Goal: Answer question/provide support: Share knowledge or assist other users

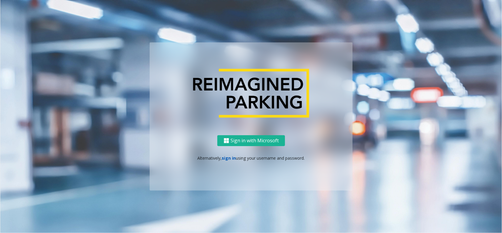
click at [229, 156] on link "sign in" at bounding box center [229, 158] width 14 height 6
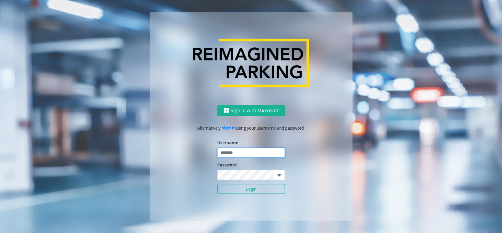
click at [231, 151] on input "text" at bounding box center [251, 153] width 68 height 10
type input "**********"
click at [256, 187] on button "Login" at bounding box center [251, 189] width 68 height 10
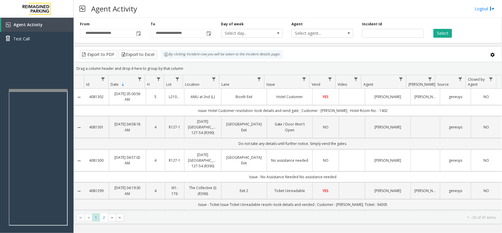
click at [92, 0] on html "**********" at bounding box center [251, 116] width 502 height 233
click at [161, 13] on div "Agent Activity Logout" at bounding box center [288, 9] width 428 height 18
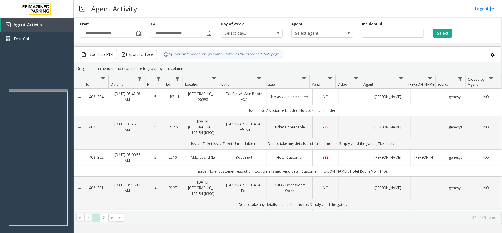
drag, startPoint x: 502, startPoint y: 0, endPoint x: 293, endPoint y: 9, distance: 209.3
click at [293, 9] on div "Agent Activity Logout" at bounding box center [288, 9] width 428 height 18
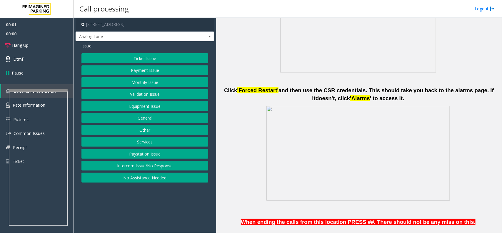
scroll to position [441, 0]
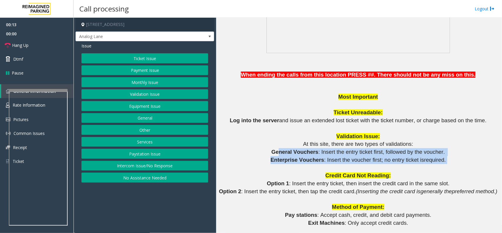
drag, startPoint x: 431, startPoint y: 157, endPoint x: 281, endPoint y: 152, distance: 150.4
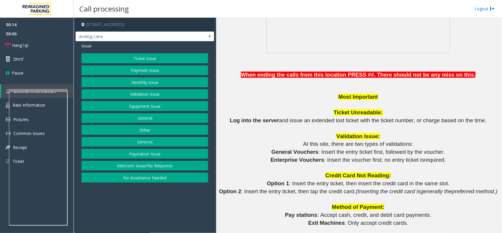
click at [272, 151] on p "General Vouchers : Insert the entry ticket first, followed by the voucher." at bounding box center [358, 152] width 281 height 8
click at [144, 84] on button "Monthly Issue" at bounding box center [144, 82] width 127 height 10
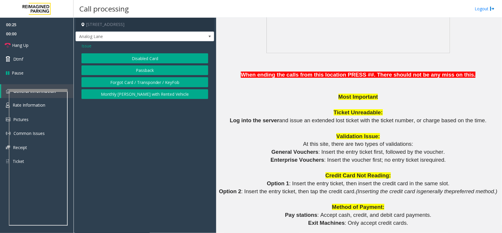
click at [90, 47] on span "Issue" at bounding box center [86, 46] width 10 height 6
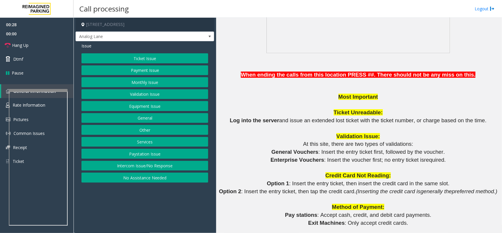
click at [152, 95] on button "Validation Issue" at bounding box center [144, 94] width 127 height 10
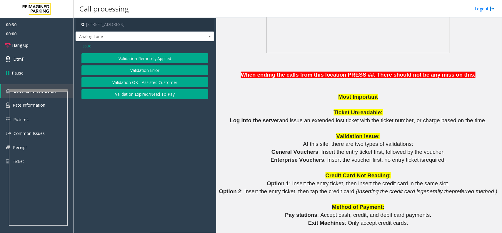
click at [87, 44] on span "Issue" at bounding box center [86, 46] width 10 height 6
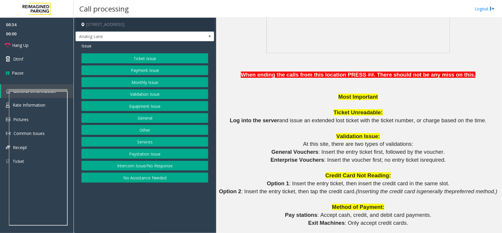
click at [147, 106] on button "Equipment Issue" at bounding box center [144, 106] width 127 height 10
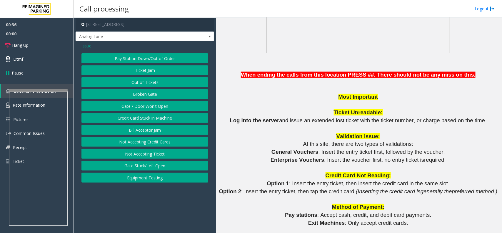
click at [147, 106] on button "Gate / Door Won't Open" at bounding box center [144, 106] width 127 height 10
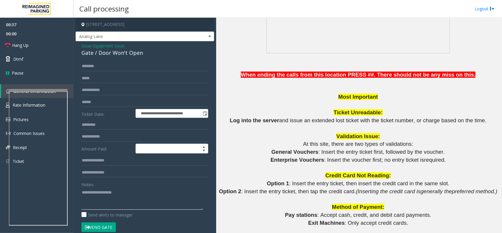
click at [154, 207] on textarea at bounding box center [141, 198] width 121 height 22
click at [131, 52] on div "Gate / Door Won't Open" at bounding box center [144, 53] width 127 height 8
copy div "Gate / Door Won't Open"
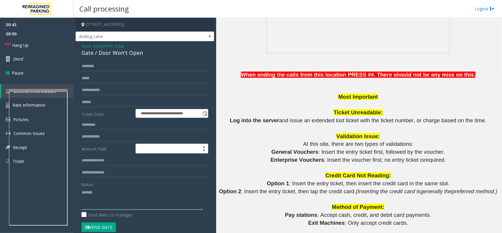
click at [119, 201] on textarea at bounding box center [141, 198] width 121 height 22
paste textarea "**********"
drag, startPoint x: 93, startPoint y: 191, endPoint x: 186, endPoint y: 193, distance: 92.6
click at [186, 193] on textarea at bounding box center [141, 198] width 121 height 22
type textarea "******"
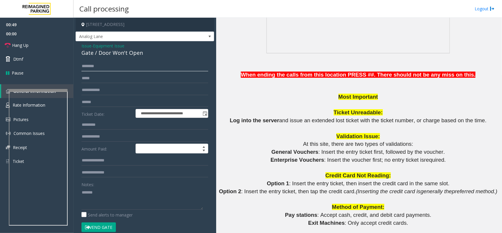
click at [101, 62] on input "text" at bounding box center [144, 66] width 127 height 10
type input "**********"
click at [107, 191] on textarea at bounding box center [141, 198] width 121 height 22
click at [92, 194] on textarea at bounding box center [141, 198] width 121 height 22
click at [139, 194] on textarea at bounding box center [141, 198] width 121 height 22
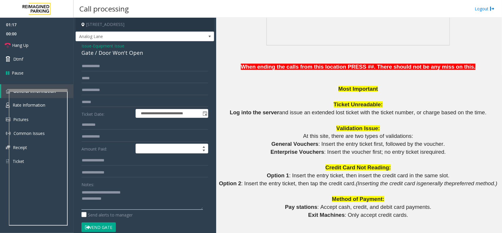
scroll to position [478, 0]
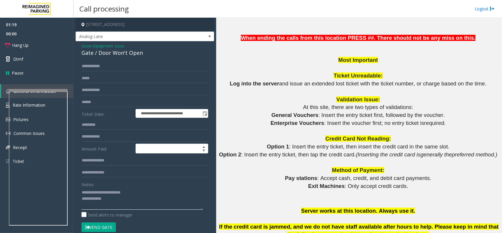
click at [144, 193] on textarea at bounding box center [141, 198] width 121 height 22
click at [133, 198] on textarea at bounding box center [141, 198] width 121 height 22
click at [101, 230] on button "Vend Gate" at bounding box center [98, 227] width 34 height 10
click at [130, 201] on textarea at bounding box center [141, 198] width 121 height 22
type textarea "**********"
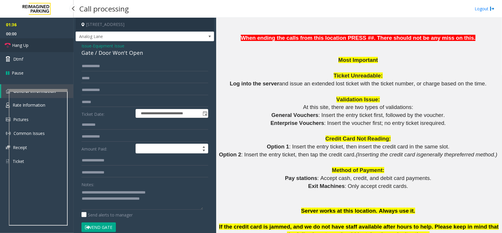
click at [67, 46] on link "Hang Up" at bounding box center [37, 45] width 74 height 14
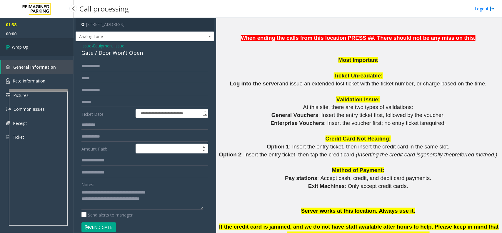
click at [67, 46] on link "Wrap Up" at bounding box center [37, 46] width 74 height 17
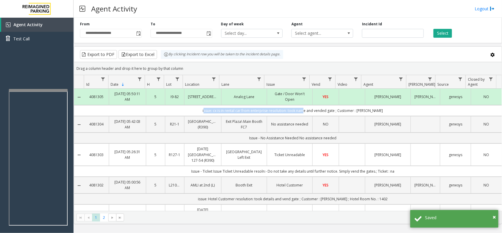
drag, startPoint x: 204, startPoint y: 111, endPoint x: 301, endPoint y: 108, distance: 96.5
click at [301, 108] on td "issue: cx is in rental car from enterprise resolution: took name and vended gat…" at bounding box center [293, 110] width 418 height 11
click at [383, 111] on td "issue: cx is in rental car from enterprise resolution: took name and vended gat…" at bounding box center [293, 110] width 418 height 11
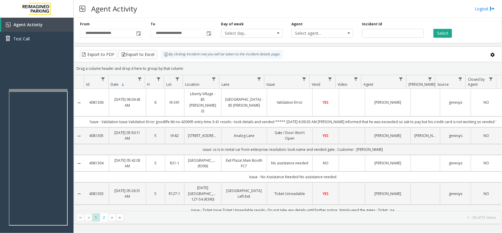
scroll to position [106, 0]
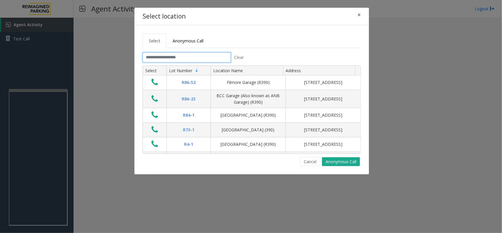
click at [180, 56] on input "text" at bounding box center [187, 57] width 88 height 10
click at [357, 14] on button "×" at bounding box center [359, 15] width 12 height 14
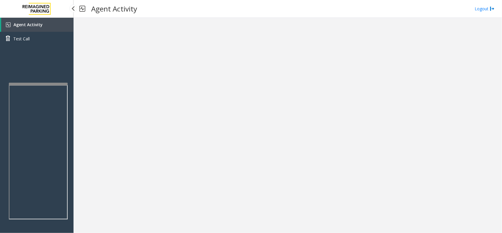
click at [53, 79] on app-root "Agent Activity Test Call × Close Powered by Umojo © 2025 Agent Activity Logout ×" at bounding box center [251, 116] width 502 height 233
click at [53, 27] on link "Agent Activity" at bounding box center [37, 25] width 72 height 14
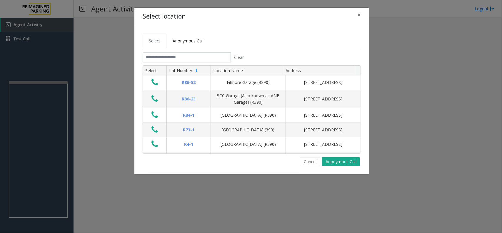
click at [162, 52] on tabset "Select Anonymous Call Clear Select Lot Number Location Name Address R86-52 Film…" at bounding box center [252, 100] width 218 height 132
click at [162, 58] on input "text" at bounding box center [187, 57] width 88 height 10
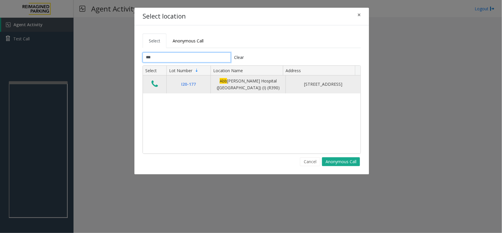
type input "***"
click at [153, 83] on icon "Data table" at bounding box center [154, 84] width 6 height 8
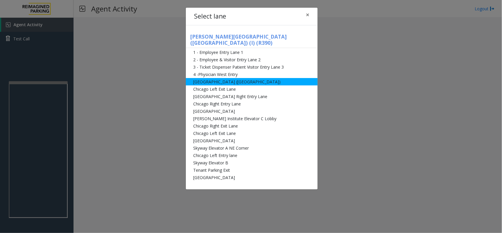
click at [235, 78] on li "[GEOGRAPHIC_DATA] ([GEOGRAPHIC_DATA])" at bounding box center [252, 81] width 132 height 7
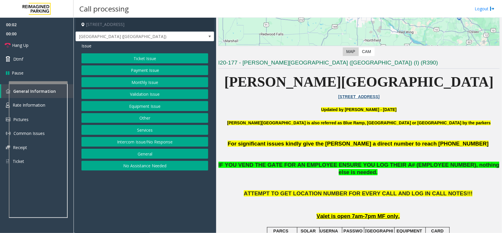
scroll to position [184, 0]
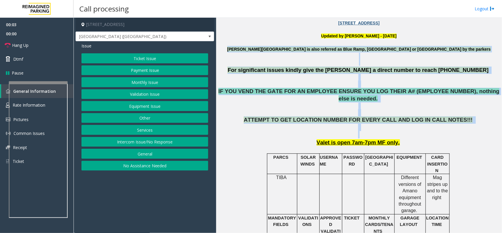
drag, startPoint x: 255, startPoint y: 47, endPoint x: 437, endPoint y: 126, distance: 198.1
click at [437, 126] on p "ATTEMPT TO GET LOCATION NUMBER FOR EVERY CALL AND LOG IN CALL NOTES!!!" at bounding box center [358, 127] width 281 height 22
drag, startPoint x: 459, startPoint y: 126, endPoint x: 236, endPoint y: 42, distance: 238.4
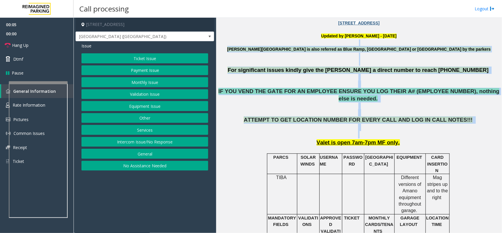
click at [257, 41] on p at bounding box center [358, 42] width 281 height 6
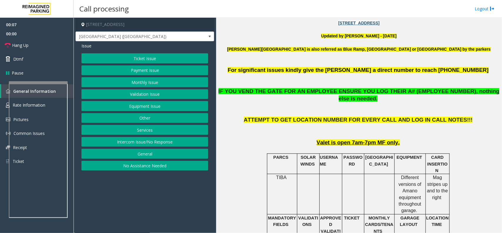
click at [165, 103] on button "Equipment Issue" at bounding box center [144, 106] width 127 height 10
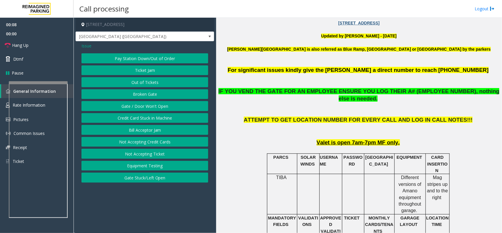
click at [165, 103] on button "Gate / Door Won't Open" at bounding box center [144, 106] width 127 height 10
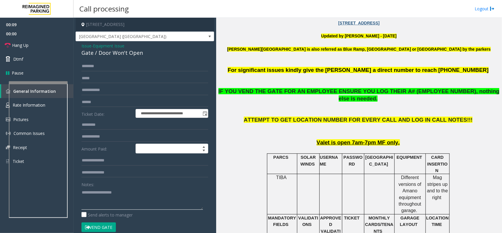
click at [115, 193] on textarea at bounding box center [141, 198] width 121 height 22
click at [101, 229] on button "Vend Gate" at bounding box center [98, 227] width 34 height 10
click at [121, 199] on textarea at bounding box center [141, 198] width 121 height 22
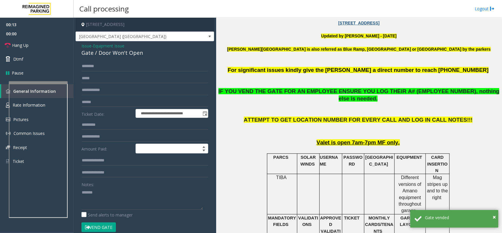
click at [126, 56] on div "Gate / Door Won't Open" at bounding box center [144, 53] width 127 height 8
copy div "Gate / Door Won't Open"
click at [125, 194] on textarea at bounding box center [141, 198] width 121 height 22
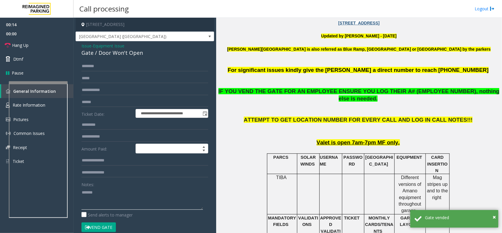
paste textarea "**********"
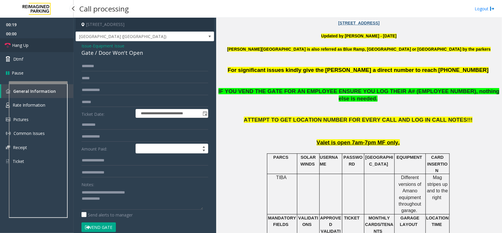
click at [54, 43] on link "Hang Up" at bounding box center [37, 45] width 74 height 14
click at [136, 200] on textarea at bounding box center [141, 198] width 121 height 22
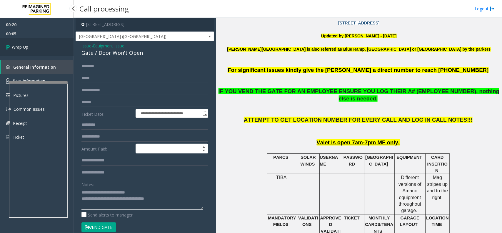
type textarea "**********"
click at [44, 48] on link "Wrap Up" at bounding box center [37, 46] width 74 height 17
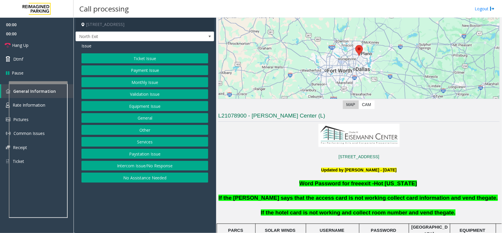
scroll to position [147, 0]
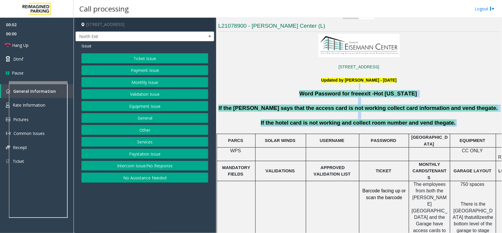
drag, startPoint x: 277, startPoint y: 87, endPoint x: 449, endPoint y: 126, distance: 176.9
click at [449, 126] on p "If the hotel card is not working and collect room number and vend the gate." at bounding box center [359, 122] width 283 height 7
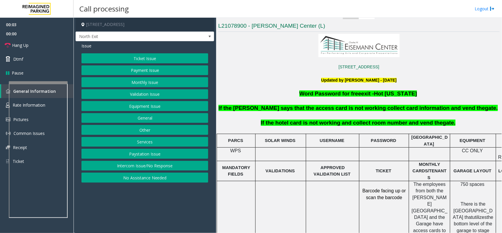
click at [449, 127] on p at bounding box center [358, 129] width 281 height 6
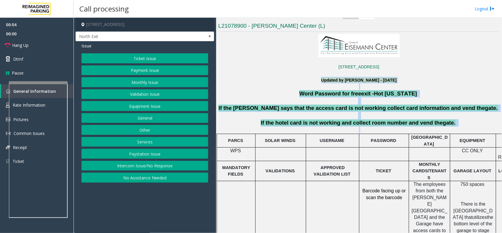
drag, startPoint x: 449, startPoint y: 127, endPoint x: 277, endPoint y: 82, distance: 178.5
click at [277, 82] on p "Updated by [PERSON_NAME] - [DATE]" at bounding box center [358, 80] width 281 height 6
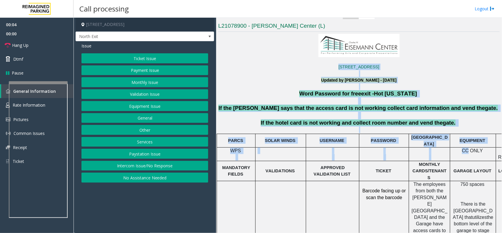
drag, startPoint x: 281, startPoint y: 69, endPoint x: 493, endPoint y: 152, distance: 227.7
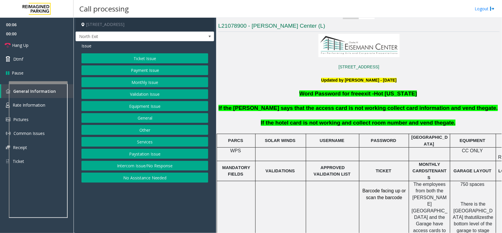
click at [326, 216] on td at bounding box center [332, 217] width 53 height 73
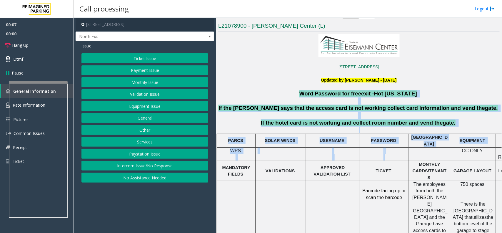
drag, startPoint x: 297, startPoint y: 94, endPoint x: 431, endPoint y: 160, distance: 149.1
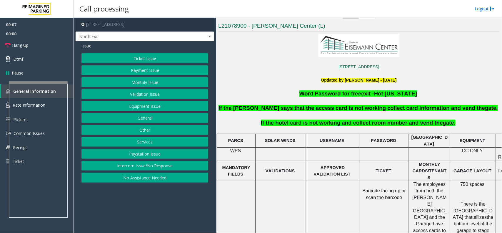
drag, startPoint x: 377, startPoint y: 161, endPoint x: 373, endPoint y: 173, distance: 12.4
click at [377, 164] on td "TICKET" at bounding box center [384, 171] width 50 height 20
drag, startPoint x: 316, startPoint y: 202, endPoint x: 312, endPoint y: 163, distance: 39.3
click at [315, 185] on td at bounding box center [332, 217] width 53 height 73
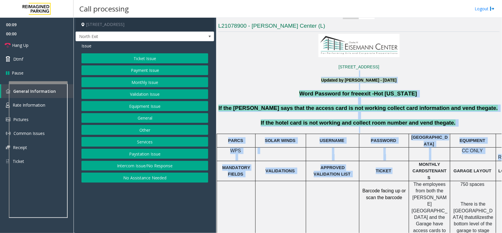
drag, startPoint x: 280, startPoint y: 76, endPoint x: 391, endPoint y: 170, distance: 145.3
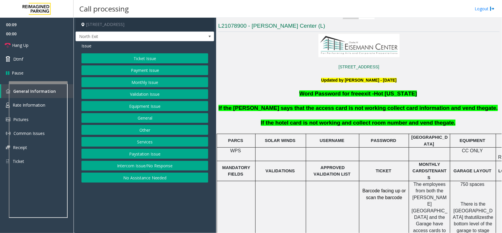
click at [345, 181] on p at bounding box center [332, 184] width 49 height 6
click at [124, 163] on button "Intercom Issue/No Response" at bounding box center [144, 166] width 127 height 10
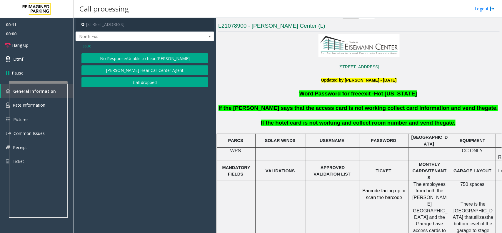
click at [138, 58] on button "No Response/Unable to hear [PERSON_NAME]" at bounding box center [144, 58] width 127 height 10
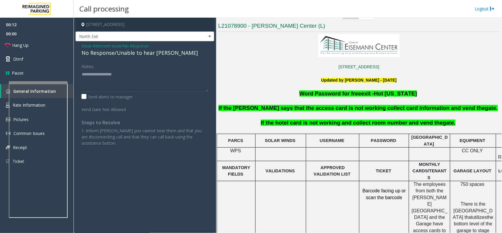
click at [140, 53] on div "No Response/Unable to hear [PERSON_NAME]" at bounding box center [144, 53] width 127 height 8
type textarea "**********"
click at [182, 65] on div "Notes:" at bounding box center [144, 76] width 127 height 30
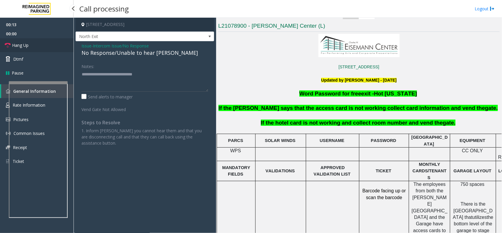
click at [41, 45] on link "Hang Up" at bounding box center [37, 45] width 74 height 14
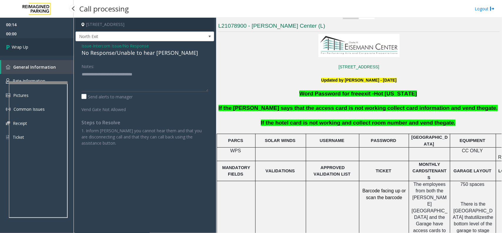
click at [41, 45] on link "Wrap Up" at bounding box center [37, 46] width 74 height 17
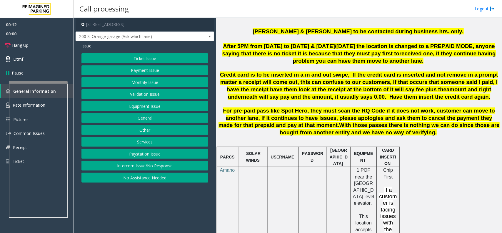
scroll to position [368, 0]
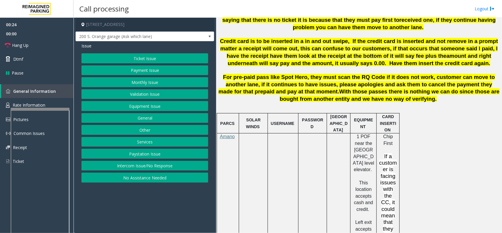
click at [59, 114] on div at bounding box center [40, 177] width 59 height 138
click at [60, 104] on link "Rate Information" at bounding box center [37, 105] width 74 height 14
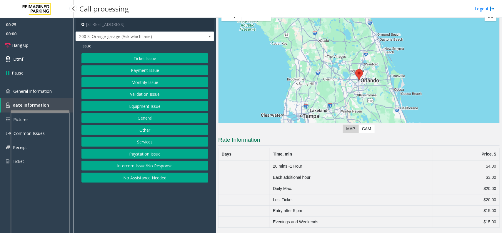
scroll to position [34, 0]
click at [62, 87] on link "General Information" at bounding box center [37, 91] width 74 height 14
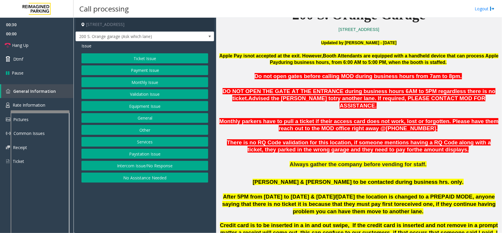
scroll to position [331, 0]
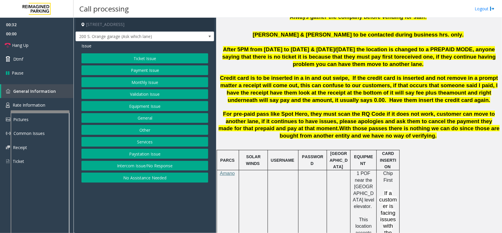
click at [159, 168] on button "Intercom Issue/No Response" at bounding box center [144, 166] width 127 height 10
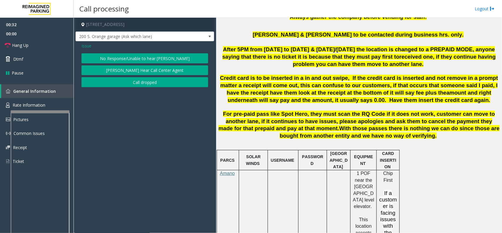
click at [151, 56] on button "No Response/Unable to hear [PERSON_NAME]" at bounding box center [144, 58] width 127 height 10
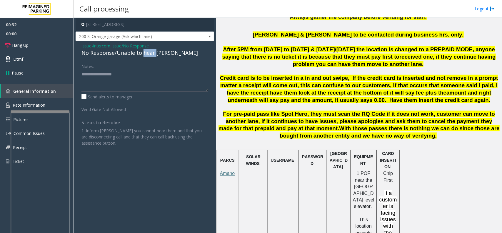
click at [151, 56] on div "No Response/Unable to hear [PERSON_NAME]" at bounding box center [144, 53] width 127 height 8
click at [151, 52] on div "No Response/Unable to hear [PERSON_NAME]" at bounding box center [144, 53] width 127 height 8
click at [169, 74] on textarea at bounding box center [144, 80] width 127 height 22
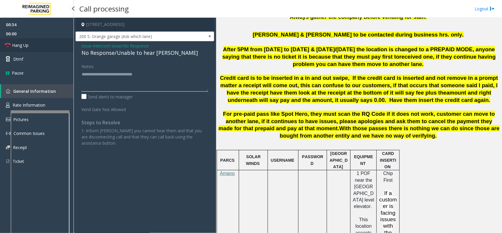
type textarea "**********"
click at [37, 42] on link "Hang Up" at bounding box center [37, 45] width 74 height 14
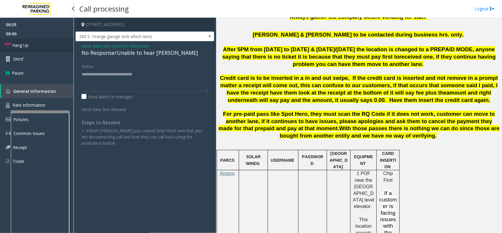
click at [37, 42] on link "Hang Up" at bounding box center [37, 45] width 74 height 14
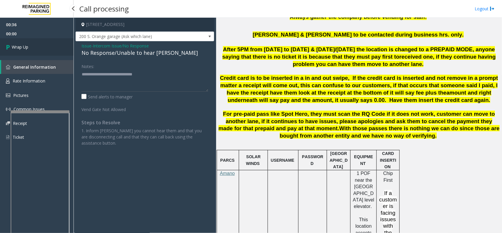
click at [37, 42] on link "Wrap Up" at bounding box center [37, 46] width 74 height 17
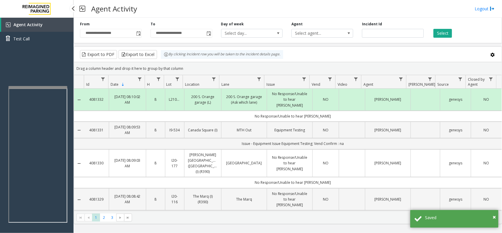
click at [49, 78] on app-root "**********" at bounding box center [251, 116] width 502 height 233
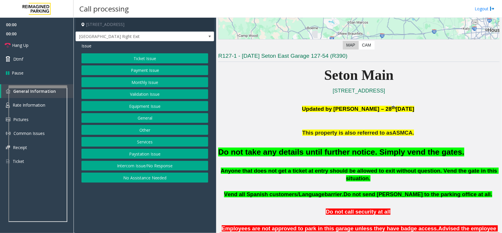
scroll to position [184, 0]
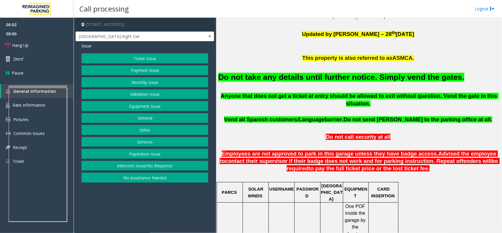
click at [154, 82] on button "Monthly Issue" at bounding box center [144, 82] width 127 height 10
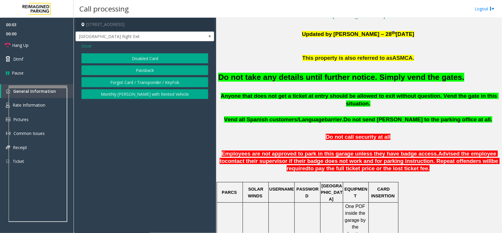
click at [148, 61] on button "Disabled Card" at bounding box center [144, 58] width 127 height 10
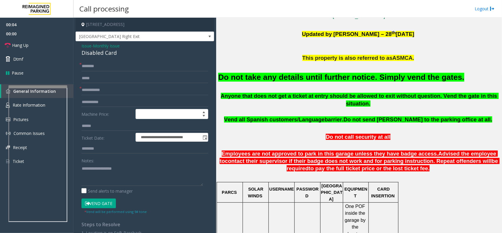
click at [98, 201] on button "Vend Gate" at bounding box center [98, 203] width 34 height 10
click at [107, 180] on textarea at bounding box center [141, 175] width 121 height 22
click at [294, 83] on h2 "Do not take any details until further notice. Simply vend the gates." at bounding box center [358, 77] width 281 height 11
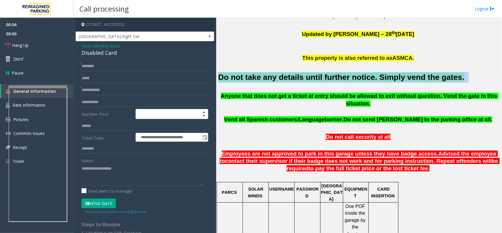
click at [294, 83] on h2 "Do not take any details until further notice. Simply vend the gates." at bounding box center [358, 77] width 281 height 11
copy h2 "Do not take any details until further notice. Simply vend the gates."
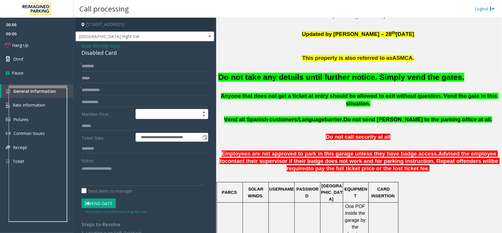
click at [188, 157] on div "Notes:" at bounding box center [144, 170] width 127 height 30
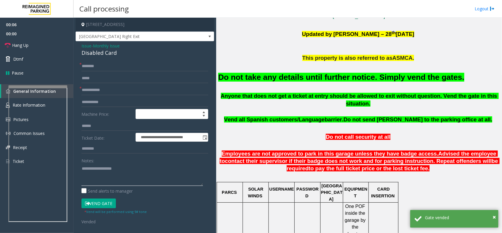
click at [143, 175] on textarea at bounding box center [141, 175] width 121 height 22
paste textarea "**********"
type textarea "**********"
click at [112, 54] on div "Disabled Card" at bounding box center [144, 53] width 127 height 8
click at [109, 70] on input "text" at bounding box center [144, 66] width 127 height 10
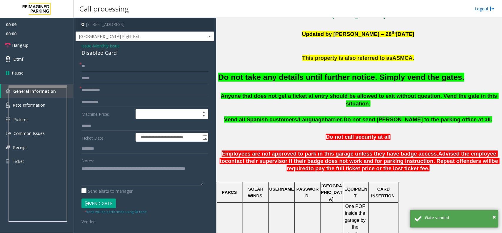
type input "**"
click at [114, 92] on input "*" at bounding box center [144, 90] width 127 height 10
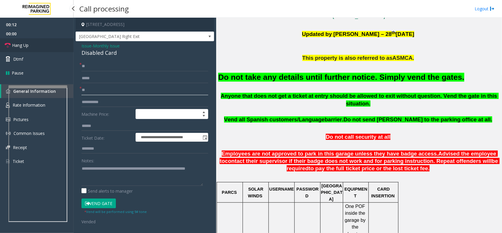
type input "**"
click at [43, 46] on link "Hang Up" at bounding box center [37, 45] width 74 height 14
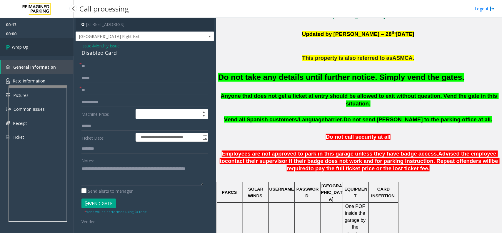
click at [43, 46] on link "Wrap Up" at bounding box center [37, 46] width 74 height 17
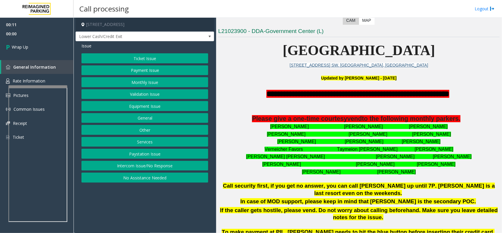
scroll to position [221, 0]
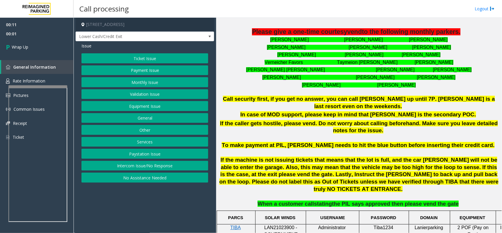
click at [140, 164] on button "Intercom Issue/No Response" at bounding box center [144, 166] width 127 height 10
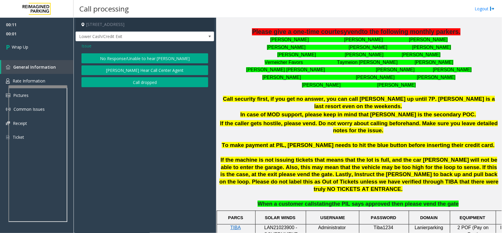
click at [131, 79] on button "Call dropped" at bounding box center [144, 82] width 127 height 10
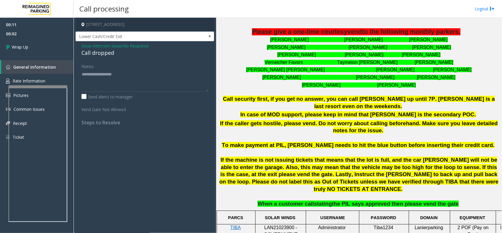
click at [96, 53] on div "Call dropped" at bounding box center [144, 53] width 127 height 8
type textarea "**********"
click at [54, 51] on link "Wrap Up" at bounding box center [37, 46] width 74 height 17
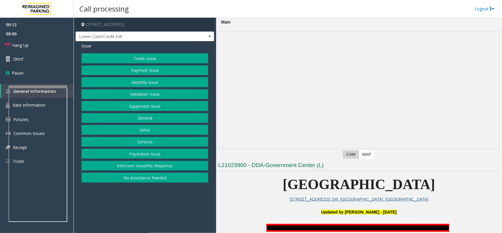
click at [156, 166] on button "Intercom Issue/No Response" at bounding box center [144, 166] width 127 height 10
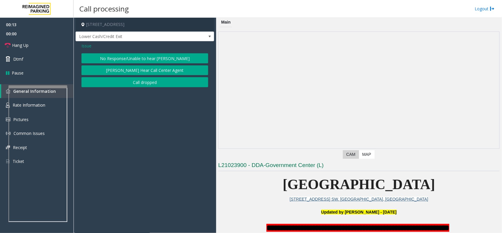
click at [159, 57] on button "No Response/Unable to hear [PERSON_NAME]" at bounding box center [144, 58] width 127 height 10
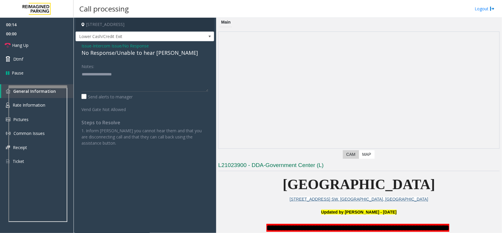
click at [159, 56] on div "No Response/Unable to hear [PERSON_NAME]" at bounding box center [144, 53] width 127 height 8
click at [173, 76] on textarea at bounding box center [144, 80] width 127 height 22
type textarea "**********"
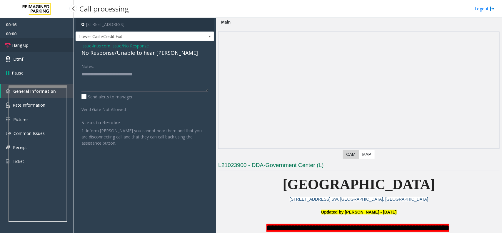
click at [15, 46] on span "Hang Up" at bounding box center [20, 45] width 16 height 6
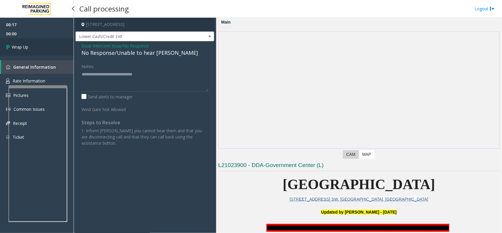
click at [15, 46] on span "Wrap Up" at bounding box center [20, 47] width 16 height 6
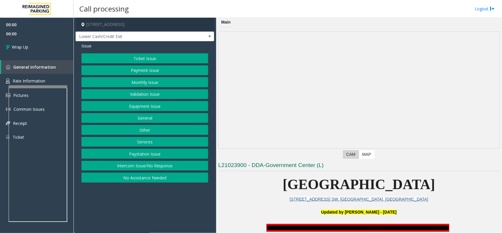
click at [171, 166] on button "Intercom Issue/No Response" at bounding box center [144, 166] width 127 height 10
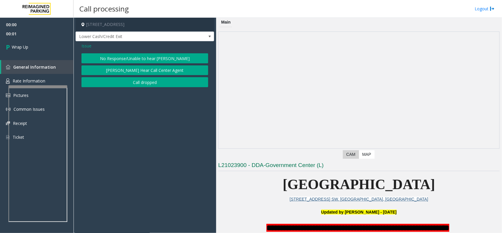
click at [117, 81] on button "Call dropped" at bounding box center [144, 82] width 127 height 10
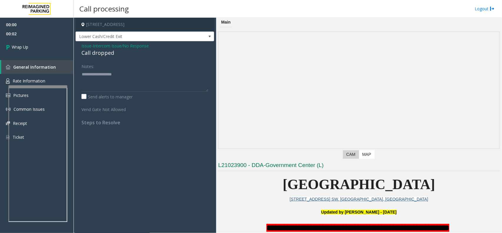
click at [98, 55] on div "Call dropped" at bounding box center [144, 53] width 127 height 8
type textarea "**********"
click at [33, 46] on link "Wrap Up" at bounding box center [37, 46] width 74 height 17
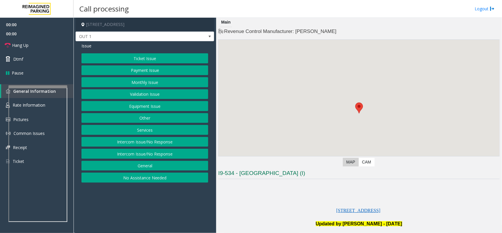
scroll to position [74, 0]
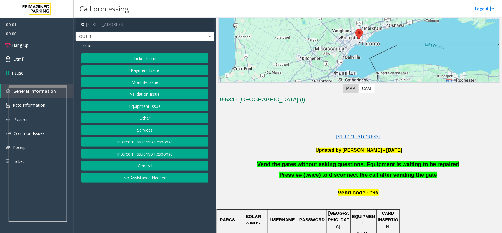
click at [289, 165] on span "Vend the gates without asking questions. Equipment is waiting to be repaired" at bounding box center [358, 164] width 202 height 6
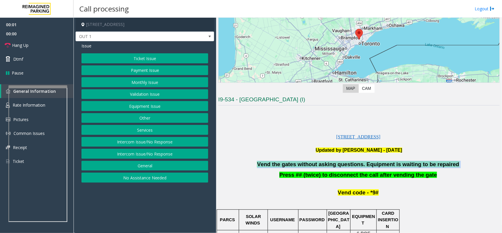
click at [289, 165] on span "Vend the gates without asking questions. Equipment is waiting to be repaired" at bounding box center [358, 164] width 202 height 6
copy p "Vend the gates without asking questions. Equipment is waiting to be repaired"
click at [140, 111] on button "Equipment Issue" at bounding box center [144, 106] width 127 height 10
click at [140, 111] on button "Gate / Door Won't Open" at bounding box center [144, 106] width 127 height 10
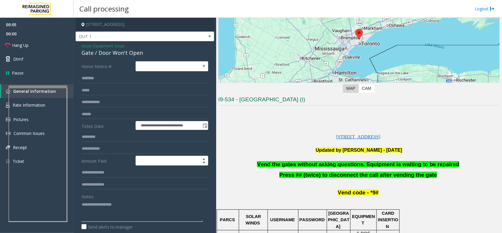
click at [116, 201] on textarea at bounding box center [141, 210] width 121 height 22
paste textarea "**********"
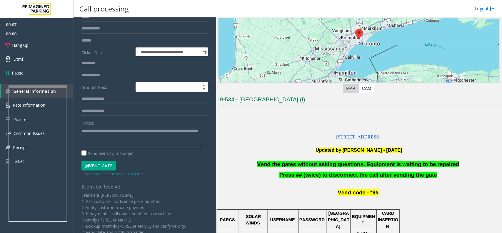
type textarea "**********"
click at [97, 164] on button "Vend Gate" at bounding box center [98, 166] width 34 height 10
click at [43, 57] on link "Dtmf" at bounding box center [37, 59] width 74 height 14
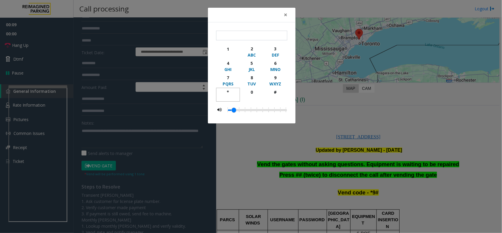
click at [222, 91] on div "*" at bounding box center [228, 92] width 16 height 6
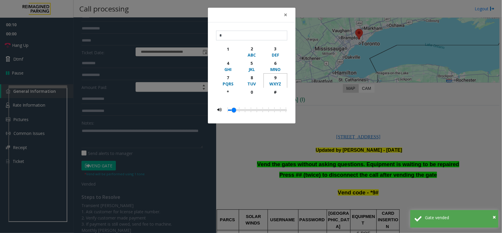
click at [278, 80] on div "9" at bounding box center [275, 77] width 16 height 6
click at [272, 93] on div "#" at bounding box center [275, 92] width 16 height 6
type input "***"
click at [284, 16] on span "×" at bounding box center [286, 15] width 4 height 8
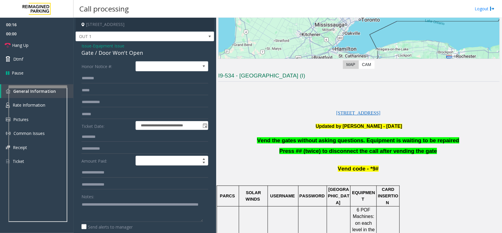
scroll to position [110, 0]
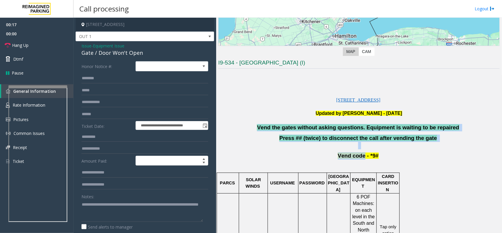
drag, startPoint x: 262, startPoint y: 117, endPoint x: 390, endPoint y: 160, distance: 135.6
drag, startPoint x: 393, startPoint y: 160, endPoint x: 284, endPoint y: 109, distance: 120.4
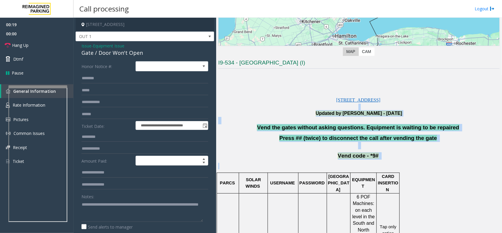
click at [284, 109] on p at bounding box center [358, 107] width 281 height 6
drag, startPoint x: 284, startPoint y: 109, endPoint x: 365, endPoint y: 155, distance: 93.8
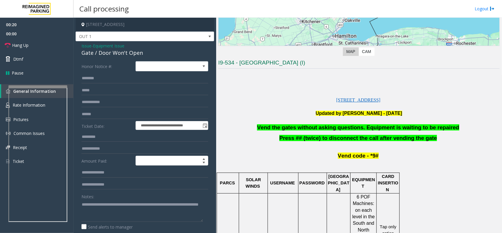
click at [384, 157] on p "Vend code - *9#" at bounding box center [358, 155] width 281 height 7
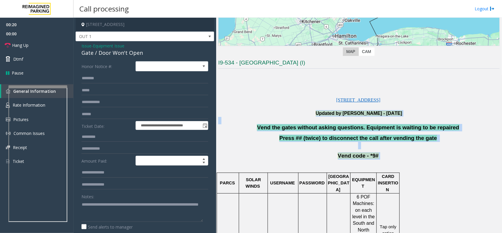
drag, startPoint x: 322, startPoint y: 120, endPoint x: 302, endPoint y: 110, distance: 22.1
click at [302, 110] on p "Updated by [PERSON_NAME] - [DATE]" at bounding box center [358, 113] width 281 height 6
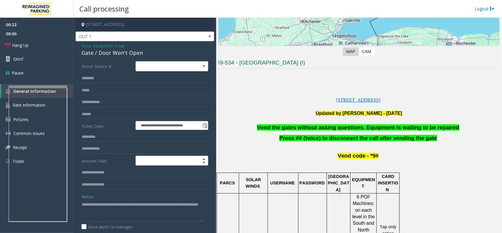
scroll to position [0, 0]
click at [41, 47] on link "Hang Up" at bounding box center [37, 45] width 74 height 14
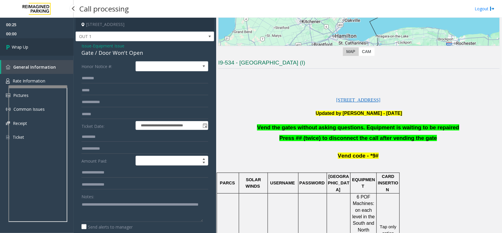
click at [41, 47] on link "Wrap Up" at bounding box center [37, 46] width 74 height 17
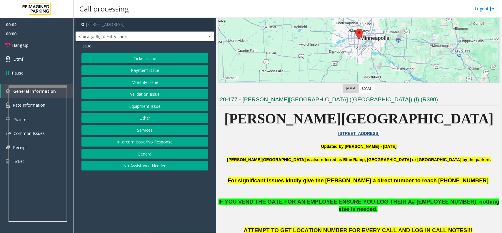
scroll to position [257, 0]
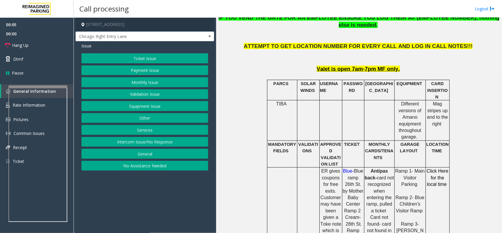
click at [159, 106] on button "Equipment Issue" at bounding box center [144, 106] width 127 height 10
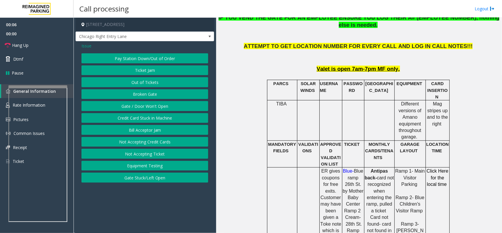
click at [159, 106] on button "Gate / Door Won't Open" at bounding box center [144, 106] width 127 height 10
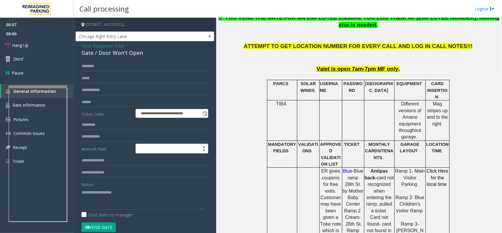
click at [123, 186] on div "Notes:" at bounding box center [144, 194] width 127 height 30
click at [119, 199] on textarea at bounding box center [141, 198] width 121 height 22
click at [104, 230] on button "Vend Gate" at bounding box center [98, 227] width 34 height 10
click at [107, 221] on form "**********" at bounding box center [144, 149] width 127 height 177
drag, startPoint x: 137, startPoint y: 200, endPoint x: 105, endPoint y: 198, distance: 32.4
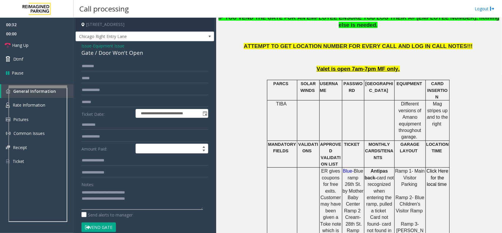
click at [105, 198] on textarea at bounding box center [141, 198] width 121 height 22
click at [38, 48] on link "Hang Up" at bounding box center [37, 45] width 74 height 14
click at [160, 201] on textarea at bounding box center [141, 198] width 121 height 22
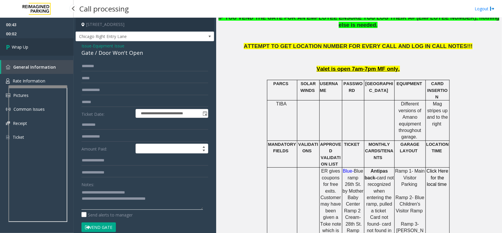
type textarea "**********"
click at [44, 54] on link "Wrap Up" at bounding box center [37, 46] width 74 height 17
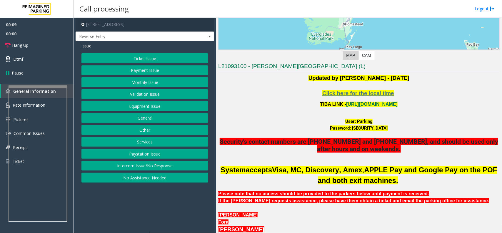
scroll to position [110, 0]
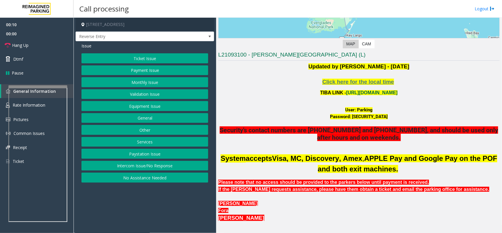
click at [361, 91] on link "[URL][DOMAIN_NAME]" at bounding box center [371, 92] width 51 height 5
drag, startPoint x: 376, startPoint y: 112, endPoint x: 354, endPoint y: 112, distance: 22.6
click at [354, 112] on div "User: Parking" at bounding box center [358, 109] width 281 height 7
copy font "Parking"
click at [143, 84] on button "Monthly Issue" at bounding box center [144, 82] width 127 height 10
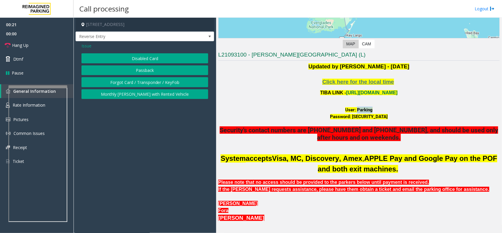
click at [147, 59] on button "Disabled Card" at bounding box center [144, 58] width 127 height 10
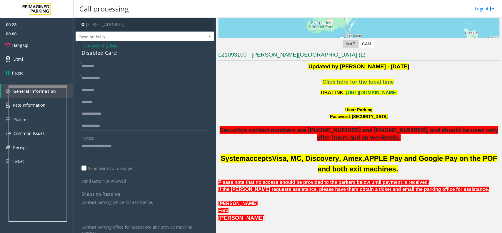
click at [87, 47] on span "Issue" at bounding box center [86, 46] width 10 height 6
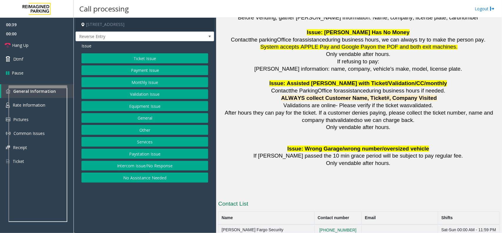
scroll to position [852, 0]
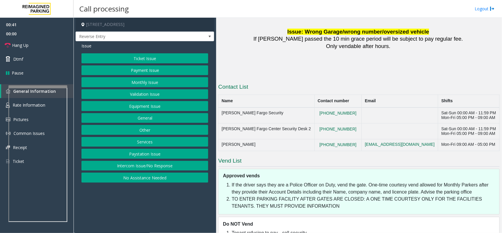
click at [164, 166] on button "Intercom Issue/No Response" at bounding box center [144, 166] width 127 height 10
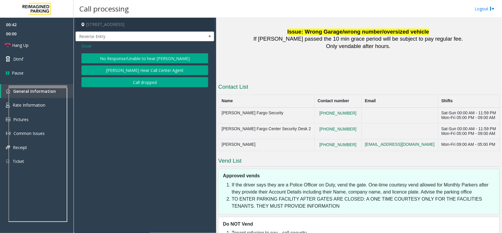
click at [150, 58] on button "No Response/Unable to hear [PERSON_NAME]" at bounding box center [144, 58] width 127 height 10
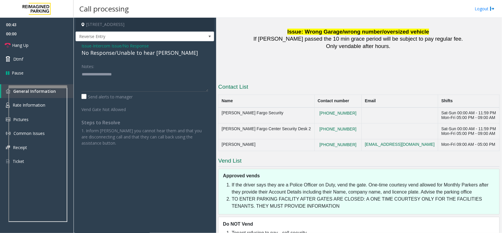
click at [93, 46] on span "- Intercom Issue/No Response" at bounding box center [119, 46] width 57 height 6
click at [89, 46] on span "Issue" at bounding box center [86, 46] width 10 height 6
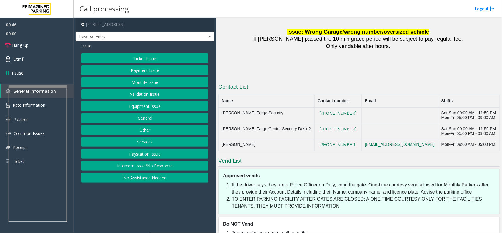
click at [145, 167] on button "Intercom Issue/No Response" at bounding box center [144, 166] width 127 height 10
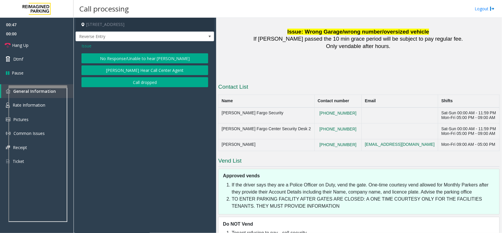
click at [142, 74] on button "[PERSON_NAME] Hear Call Center Agent" at bounding box center [144, 70] width 127 height 10
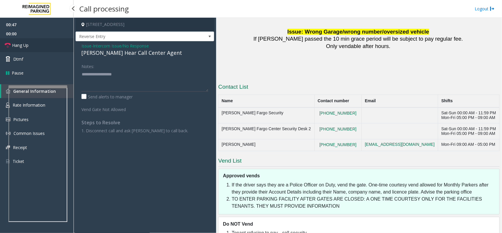
click at [51, 46] on link "Hang Up" at bounding box center [37, 45] width 74 height 14
click at [121, 52] on div "[PERSON_NAME] Hear Call Center Agent" at bounding box center [144, 53] width 127 height 8
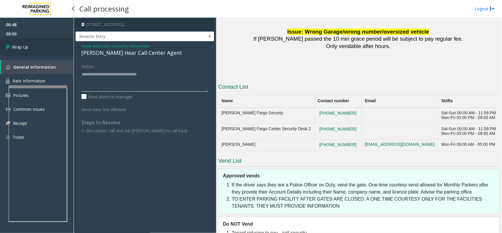
type textarea "**********"
click at [46, 41] on link "Wrap Up" at bounding box center [37, 46] width 74 height 17
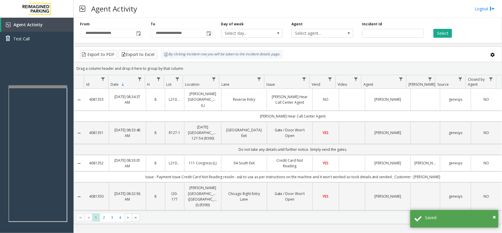
click at [344, 100] on td "Data table" at bounding box center [352, 100] width 26 height 22
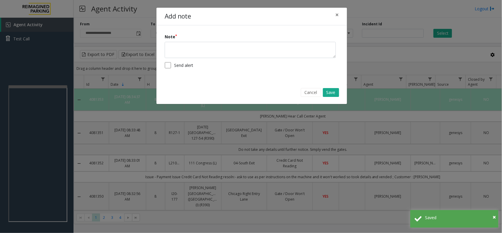
click at [284, 60] on form "Note Send alert" at bounding box center [252, 53] width 174 height 39
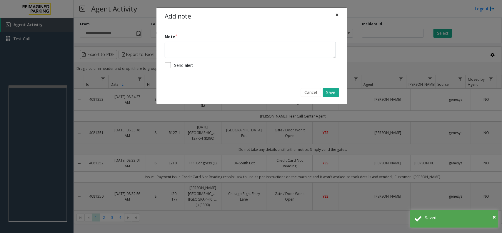
click at [338, 15] on span "×" at bounding box center [337, 15] width 4 height 8
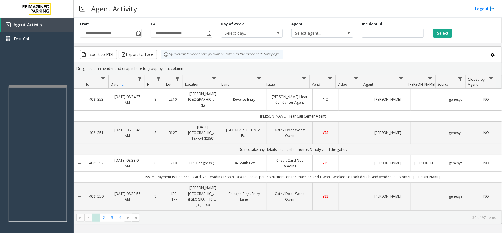
click at [345, 97] on td "Data table" at bounding box center [352, 100] width 26 height 22
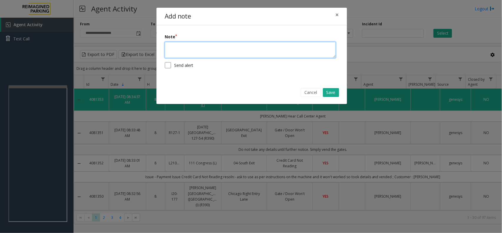
click at [246, 48] on textarea at bounding box center [250, 50] width 171 height 16
type textarea "**********"
click at [330, 90] on button "Save" at bounding box center [331, 92] width 16 height 9
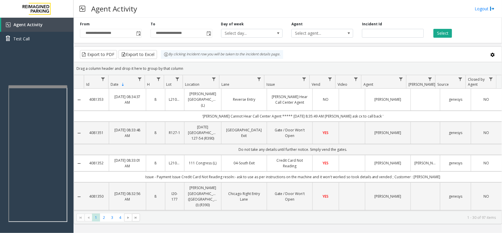
drag, startPoint x: 188, startPoint y: 70, endPoint x: 165, endPoint y: 60, distance: 25.0
click at [165, 60] on kendo-grid "Export to PDF Export to Excel By clicking Incident row you will be taken to the…" at bounding box center [288, 135] width 428 height 178
click at [186, 66] on div "Drag a column header and drop it here to group by that column" at bounding box center [288, 68] width 428 height 10
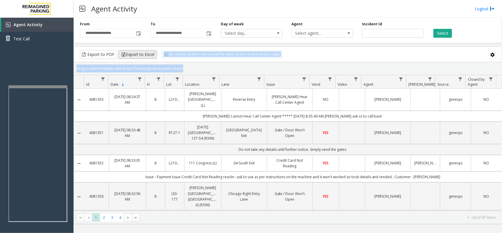
drag, startPoint x: 186, startPoint y: 67, endPoint x: 151, endPoint y: 51, distance: 38.0
click at [151, 51] on kendo-grid "Export to PDF Export to Excel By clicking Incident row you will be taken to the…" at bounding box center [288, 135] width 428 height 178
click at [199, 64] on div "Drag a column header and drop it here to group by that column" at bounding box center [288, 68] width 428 height 10
drag, startPoint x: 194, startPoint y: 68, endPoint x: 154, endPoint y: 57, distance: 41.5
click at [154, 57] on kendo-grid "Export to PDF Export to Excel By clicking Incident row you will be taken to the…" at bounding box center [288, 135] width 428 height 178
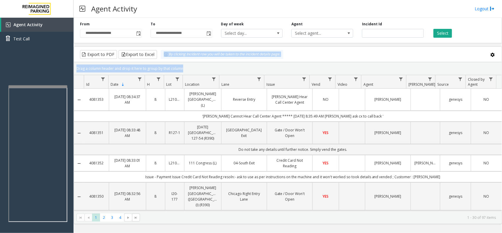
click at [188, 67] on div "Drag a column header and drop it here to group by that column" at bounding box center [288, 68] width 428 height 10
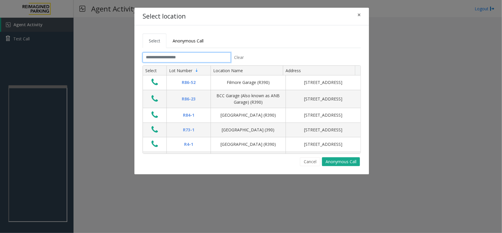
click at [154, 58] on input "text" at bounding box center [187, 57] width 88 height 10
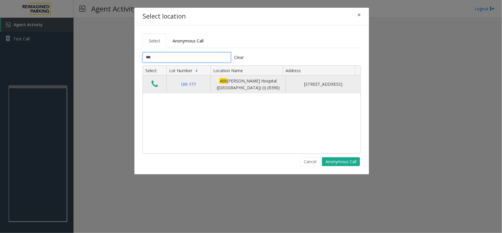
type input "***"
click at [154, 86] on icon "Data table" at bounding box center [154, 84] width 6 height 8
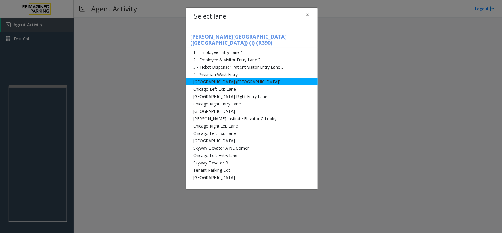
click at [256, 78] on li "[GEOGRAPHIC_DATA] ([GEOGRAPHIC_DATA])" at bounding box center [252, 81] width 132 height 7
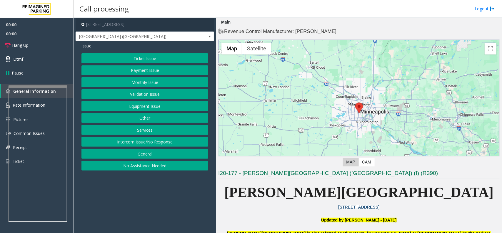
click at [153, 79] on button "Monthly Issue" at bounding box center [144, 82] width 127 height 10
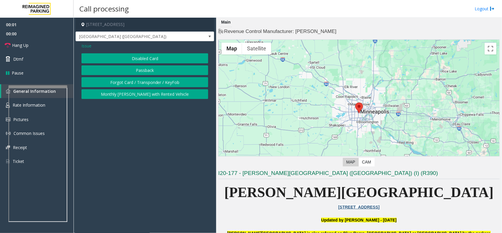
click at [151, 68] on button "Passback" at bounding box center [144, 70] width 127 height 10
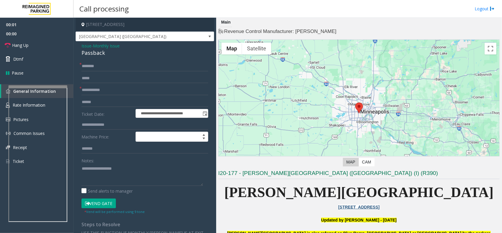
click at [131, 159] on div "Notes:" at bounding box center [144, 170] width 127 height 30
click at [129, 162] on div "Notes:" at bounding box center [144, 170] width 127 height 30
click at [123, 172] on textarea at bounding box center [141, 175] width 121 height 22
click at [100, 54] on div "Passback" at bounding box center [144, 53] width 127 height 8
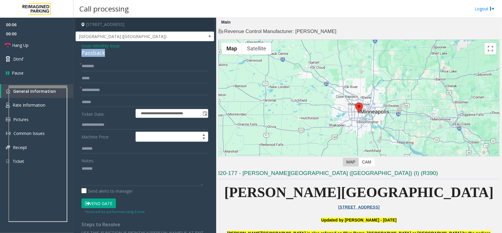
copy div "Passback"
click at [111, 171] on textarea at bounding box center [141, 175] width 121 height 22
paste textarea "*********"
type textarea "**********"
click at [107, 70] on input "text" at bounding box center [144, 66] width 127 height 10
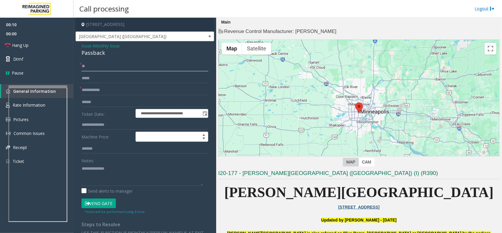
type input "**"
click at [102, 180] on textarea at bounding box center [141, 175] width 121 height 22
click at [121, 172] on textarea at bounding box center [141, 175] width 121 height 22
type textarea "**********"
click at [98, 205] on button "Vend Gate" at bounding box center [98, 203] width 34 height 10
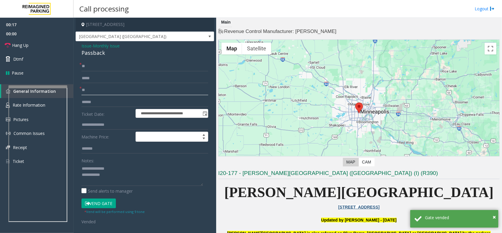
type input "**"
click at [114, 178] on textarea at bounding box center [141, 175] width 121 height 22
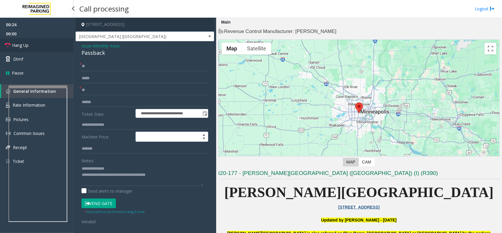
click at [56, 43] on link "Hang Up" at bounding box center [37, 45] width 74 height 14
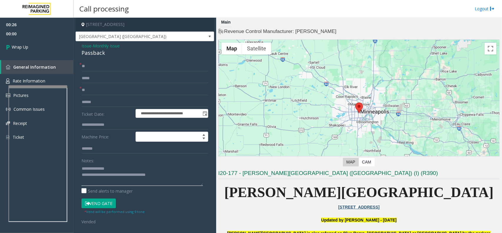
click at [134, 179] on textarea at bounding box center [141, 175] width 121 height 22
click at [134, 178] on textarea at bounding box center [141, 175] width 121 height 22
type textarea "**********"
click at [40, 43] on link "Wrap Up" at bounding box center [37, 46] width 74 height 17
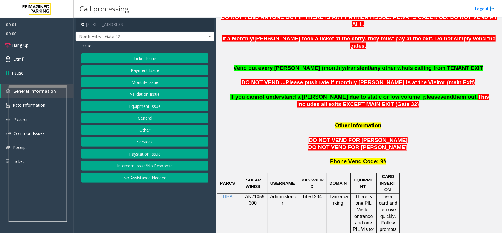
scroll to position [478, 0]
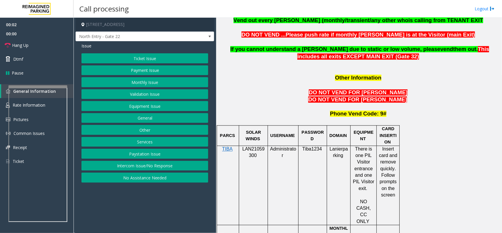
click at [257, 146] on p "LAN21059300" at bounding box center [253, 152] width 24 height 13
click at [260, 146] on span "LAN21059300" at bounding box center [253, 151] width 22 height 11
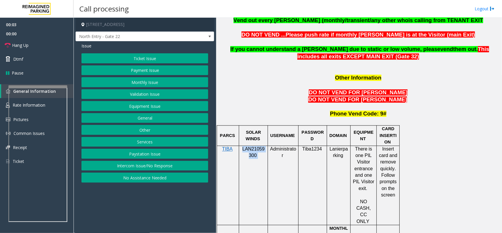
click at [260, 146] on span "LAN21059300" at bounding box center [253, 151] width 22 height 11
copy p "LAN21059300"
click at [139, 133] on button "Other" at bounding box center [144, 130] width 127 height 10
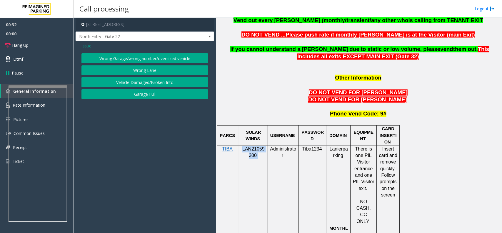
click at [145, 66] on button "Wrong Lane" at bounding box center [144, 70] width 127 height 10
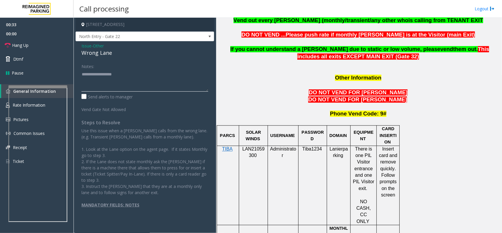
click at [127, 83] on textarea at bounding box center [144, 80] width 127 height 22
click at [106, 55] on div "Wrong Lane" at bounding box center [144, 53] width 127 height 8
copy div "Wrong Lane"
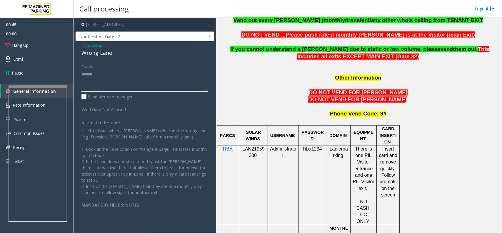
click at [112, 74] on textarea at bounding box center [144, 80] width 127 height 22
paste textarea "**********"
click at [52, 46] on link "Hang Up" at bounding box center [37, 45] width 74 height 14
click at [111, 84] on textarea at bounding box center [144, 80] width 127 height 22
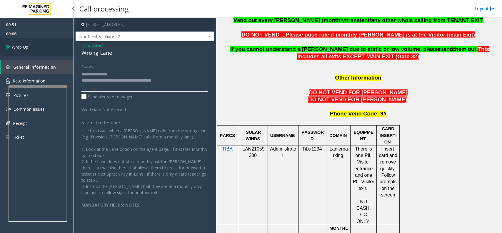
type textarea "**********"
click at [51, 47] on link "Wrap Up" at bounding box center [37, 46] width 74 height 17
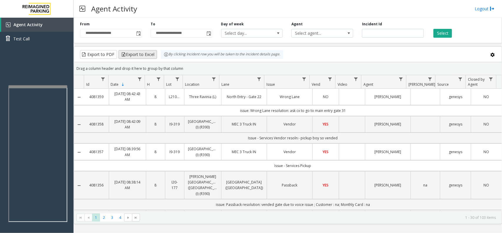
drag, startPoint x: 162, startPoint y: 57, endPoint x: 152, endPoint y: 55, distance: 10.3
click at [152, 55] on kendo-grid "Export to PDF Export to Excel By clicking Incident row you will be taken to the…" at bounding box center [288, 135] width 428 height 178
click at [189, 65] on div "Drag a column header and drop it here to group by that column" at bounding box center [288, 68] width 428 height 10
click at [159, 59] on kendo-grid "Export to PDF Export to Excel By clicking Incident row you will be taken to the…" at bounding box center [288, 135] width 428 height 178
click at [216, 77] on link "Data table" at bounding box center [214, 79] width 8 height 8
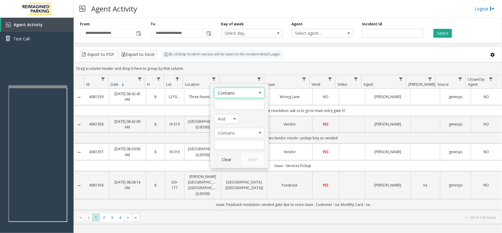
click at [225, 68] on div "Drag a column header and drop it here to group by that column" at bounding box center [288, 68] width 428 height 10
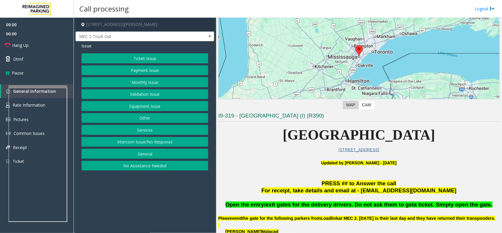
scroll to position [110, 0]
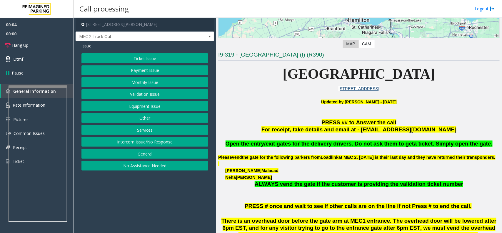
click at [142, 54] on button "Ticket Issue" at bounding box center [144, 58] width 127 height 10
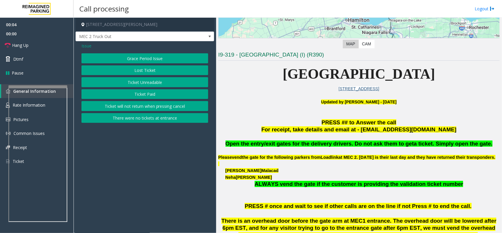
click at [143, 80] on button "Ticket Unreadable" at bounding box center [144, 82] width 127 height 10
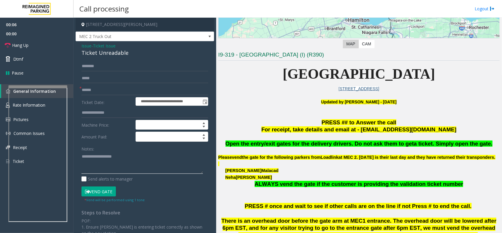
click at [118, 158] on textarea at bounding box center [141, 163] width 121 height 22
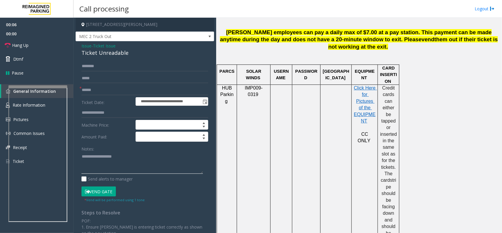
scroll to position [515, 0]
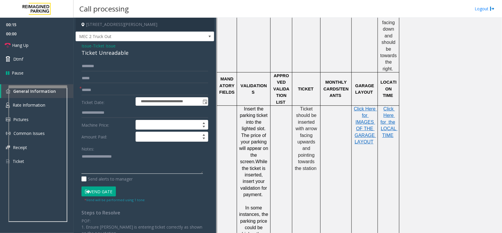
click at [122, 166] on textarea at bounding box center [141, 163] width 121 height 22
click at [117, 56] on div "Ticket Unreadable" at bounding box center [144, 53] width 127 height 8
copy div "Ticket Unreadable"
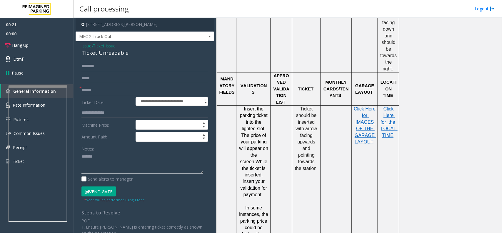
click at [118, 157] on textarea at bounding box center [141, 163] width 121 height 22
paste textarea "**********"
type textarea "**********"
click at [93, 89] on input "text" at bounding box center [144, 90] width 127 height 10
type input "******"
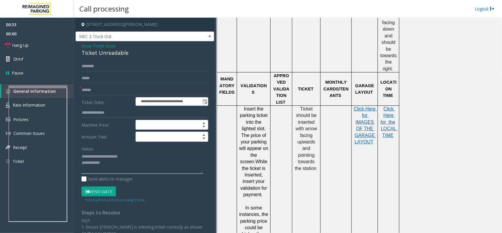
click at [118, 166] on textarea at bounding box center [141, 163] width 121 height 22
click at [104, 198] on small "* Vend will be performed using 1 tone" at bounding box center [114, 199] width 60 height 4
click at [105, 191] on button "Vend Gate" at bounding box center [98, 191] width 34 height 10
click at [115, 169] on textarea at bounding box center [141, 163] width 121 height 22
type textarea "**********"
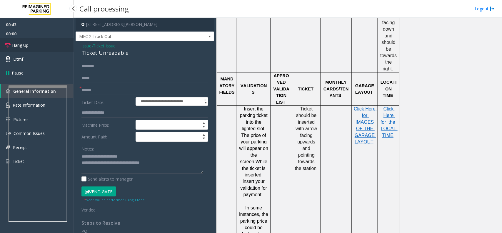
click at [41, 49] on link "Hang Up" at bounding box center [37, 45] width 74 height 14
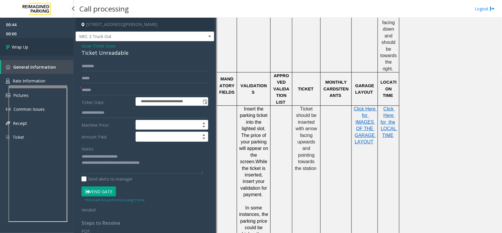
click at [41, 49] on link "Wrap Up" at bounding box center [37, 46] width 74 height 17
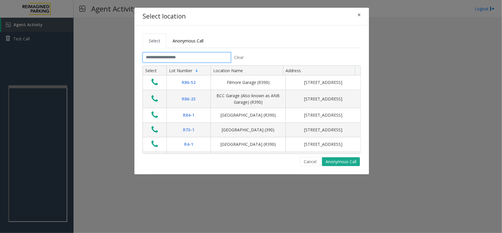
click at [194, 56] on input "text" at bounding box center [187, 57] width 88 height 10
click at [179, 53] on input "text" at bounding box center [187, 57] width 88 height 10
click at [362, 10] on button "×" at bounding box center [359, 15] width 12 height 14
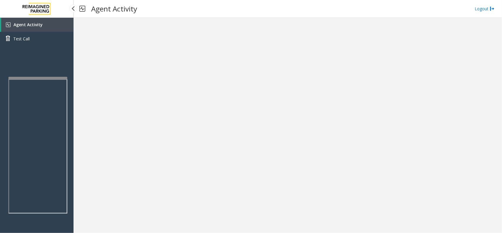
click at [49, 77] on div at bounding box center [38, 78] width 59 height 2
drag, startPoint x: 44, startPoint y: 22, endPoint x: 43, endPoint y: 6, distance: 15.9
click at [44, 22] on link "Agent Activity" at bounding box center [37, 25] width 72 height 14
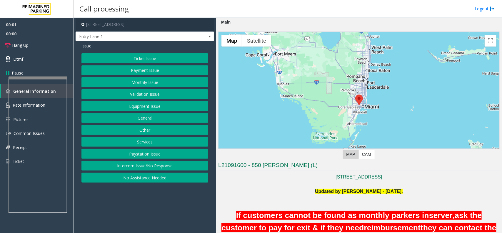
scroll to position [110, 0]
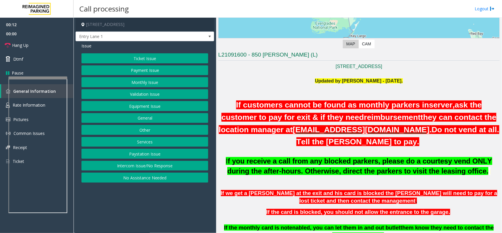
drag, startPoint x: 151, startPoint y: 169, endPoint x: 152, endPoint y: 158, distance: 10.9
click at [151, 169] on button "Intercom Issue/No Response" at bounding box center [144, 166] width 127 height 10
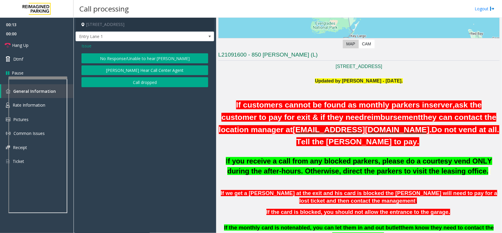
click at [146, 58] on button "No Response/Unable to hear [PERSON_NAME]" at bounding box center [144, 58] width 127 height 10
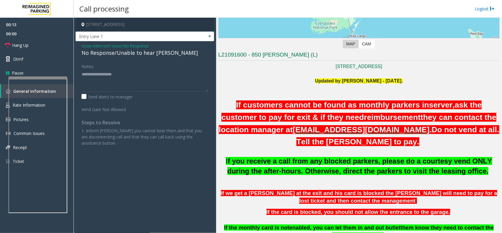
click at [145, 53] on div "No Response/Unable to hear [PERSON_NAME]" at bounding box center [144, 53] width 127 height 8
click at [169, 76] on textarea at bounding box center [144, 80] width 127 height 22
type textarea "**********"
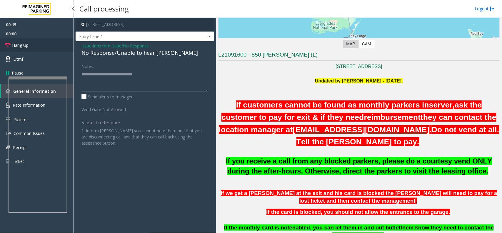
click at [24, 44] on span "Hang Up" at bounding box center [20, 45] width 16 height 6
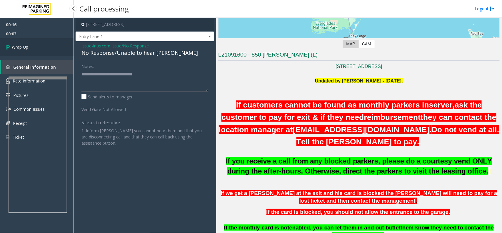
click at [24, 44] on span "Wrap Up" at bounding box center [20, 47] width 16 height 6
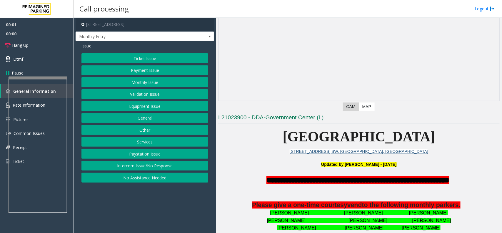
scroll to position [110, 0]
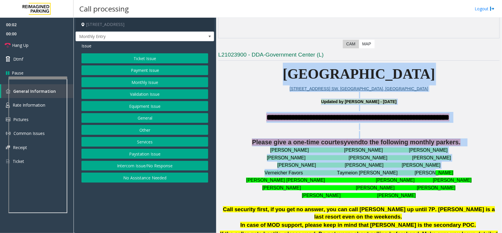
drag, startPoint x: 279, startPoint y: 73, endPoint x: 450, endPoint y: 170, distance: 196.8
click at [461, 169] on p "Verneicher Favors Taymeion [PERSON_NAME] [PERSON_NAME]" at bounding box center [358, 173] width 281 height 8
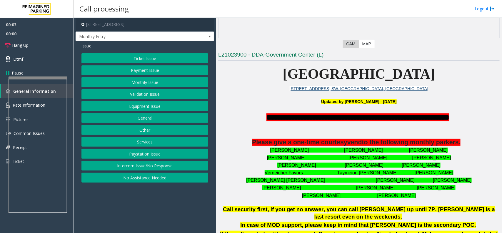
drag, startPoint x: 454, startPoint y: 185, endPoint x: 333, endPoint y: 73, distance: 165.3
click at [283, 71] on span "[GEOGRAPHIC_DATA]" at bounding box center [359, 74] width 152 height 16
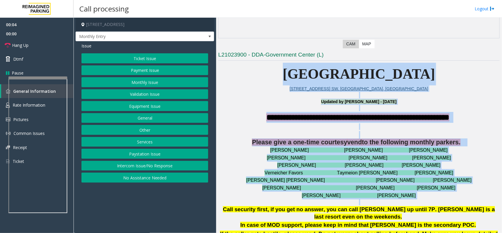
drag, startPoint x: 281, startPoint y: 71, endPoint x: 484, endPoint y: 196, distance: 238.3
click at [484, 196] on p "[PERSON_NAME] [PERSON_NAME]" at bounding box center [358, 195] width 281 height 8
drag, startPoint x: 484, startPoint y: 196, endPoint x: 266, endPoint y: 78, distance: 247.6
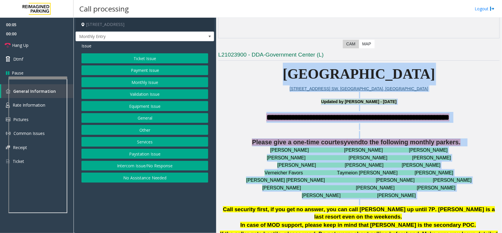
click at [254, 86] on p "[STREET_ADDRESS] SW. [GEOGRAPHIC_DATA], [GEOGRAPHIC_DATA]" at bounding box center [358, 88] width 281 height 6
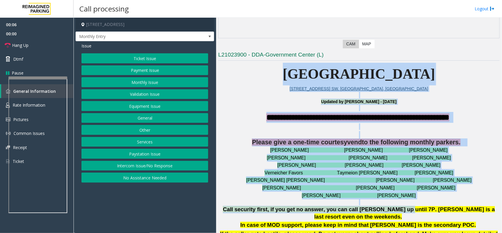
drag, startPoint x: 268, startPoint y: 75, endPoint x: 384, endPoint y: 208, distance: 176.3
click at [447, 187] on p "[PERSON_NAME] [PERSON_NAME] [PERSON_NAME]" at bounding box center [358, 188] width 281 height 8
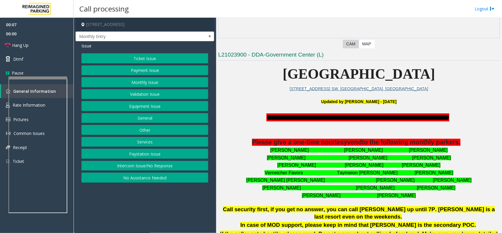
scroll to position [257, 0]
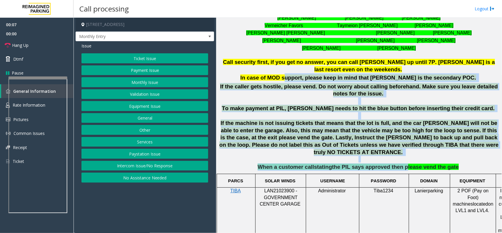
drag, startPoint x: 304, startPoint y: 73, endPoint x: 398, endPoint y: 155, distance: 125.1
click at [398, 155] on div "**********" at bounding box center [358, 68] width 281 height 206
click at [315, 95] on p "If the caller gets hostile, please vend. Do not worry about calling beforehand.…" at bounding box center [358, 119] width 281 height 73
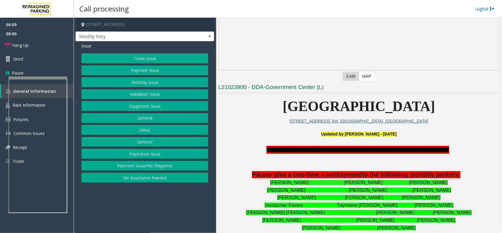
scroll to position [74, 0]
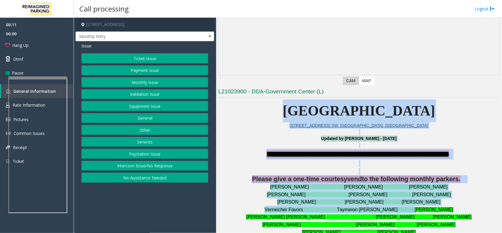
drag, startPoint x: 278, startPoint y: 112, endPoint x: 421, endPoint y: 210, distance: 173.7
click at [458, 146] on div at bounding box center [358, 144] width 281 height 6
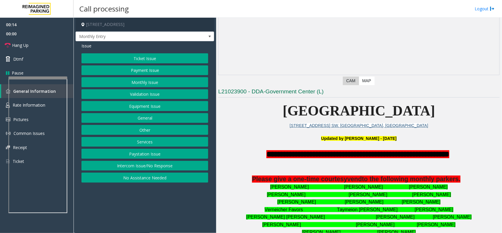
click at [137, 164] on button "Intercom Issue/No Response" at bounding box center [144, 166] width 127 height 10
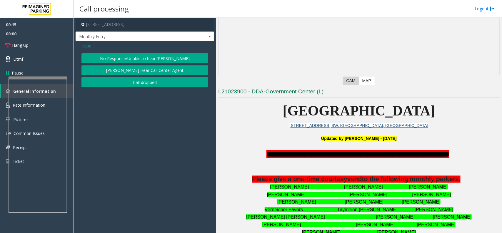
click at [144, 58] on button "No Response/Unable to hear [PERSON_NAME]" at bounding box center [144, 58] width 127 height 10
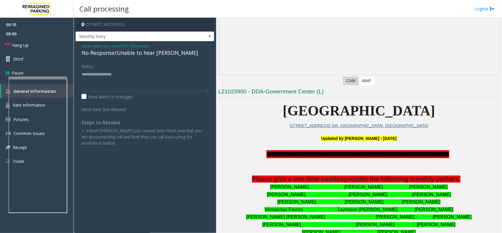
click at [144, 56] on div "No Response/Unable to hear [PERSON_NAME]" at bounding box center [144, 53] width 127 height 8
type textarea "**********"
drag, startPoint x: 29, startPoint y: 31, endPoint x: 31, endPoint y: 41, distance: 10.5
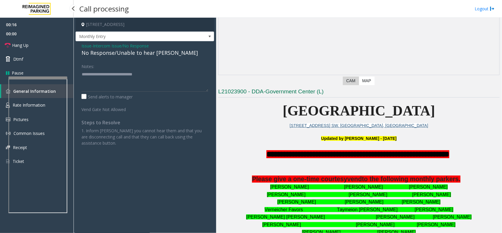
click at [29, 33] on span "00:00" at bounding box center [37, 33] width 74 height 9
click at [31, 45] on link "Hang Up" at bounding box center [37, 45] width 74 height 14
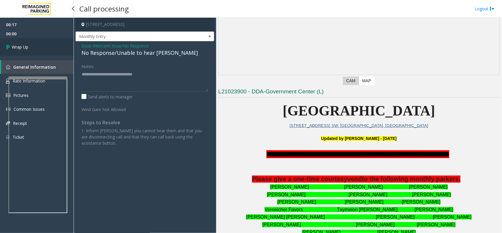
click at [31, 45] on link "Wrap Up" at bounding box center [37, 46] width 74 height 17
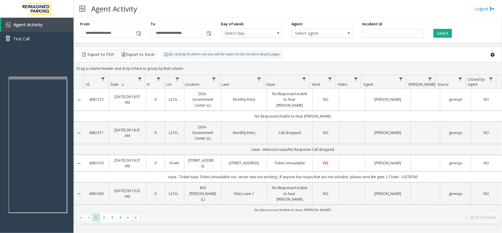
click at [216, 67] on div "Drag a column header and drop it here to group by that column" at bounding box center [288, 68] width 428 height 10
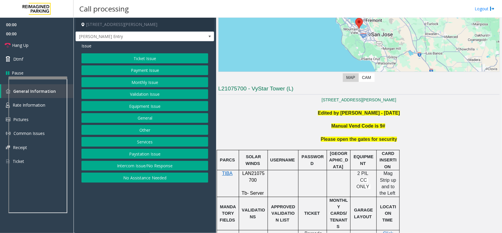
scroll to position [147, 0]
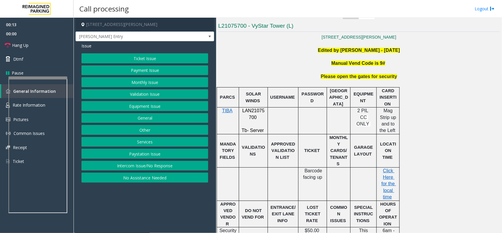
click at [147, 165] on button "Intercom Issue/No Response" at bounding box center [144, 166] width 127 height 10
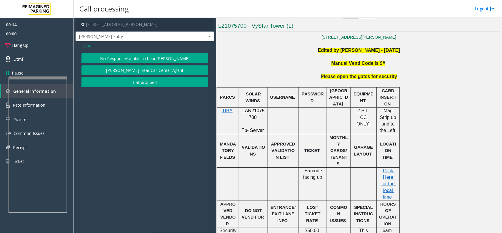
click at [141, 49] on div "Issue" at bounding box center [144, 46] width 127 height 6
click at [135, 55] on button "No Response/Unable to hear [PERSON_NAME]" at bounding box center [144, 58] width 127 height 10
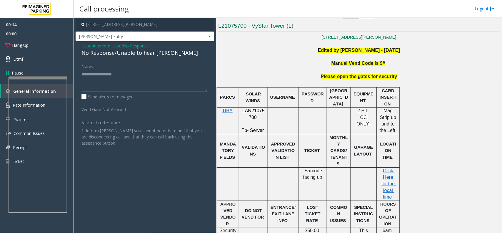
click at [136, 54] on div "No Response/Unable to hear [PERSON_NAME]" at bounding box center [144, 53] width 127 height 8
click at [182, 72] on textarea at bounding box center [144, 80] width 127 height 22
type textarea "**********"
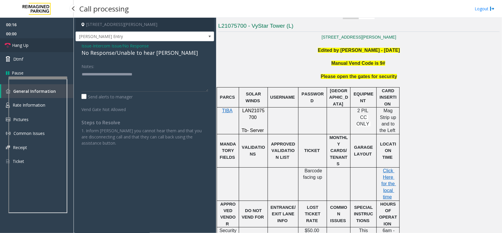
click at [27, 48] on span "Hang Up" at bounding box center [20, 45] width 16 height 6
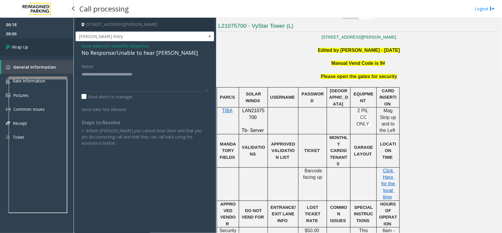
click at [27, 48] on span "Wrap Up" at bounding box center [20, 47] width 16 height 6
